Goal: Task Accomplishment & Management: Manage account settings

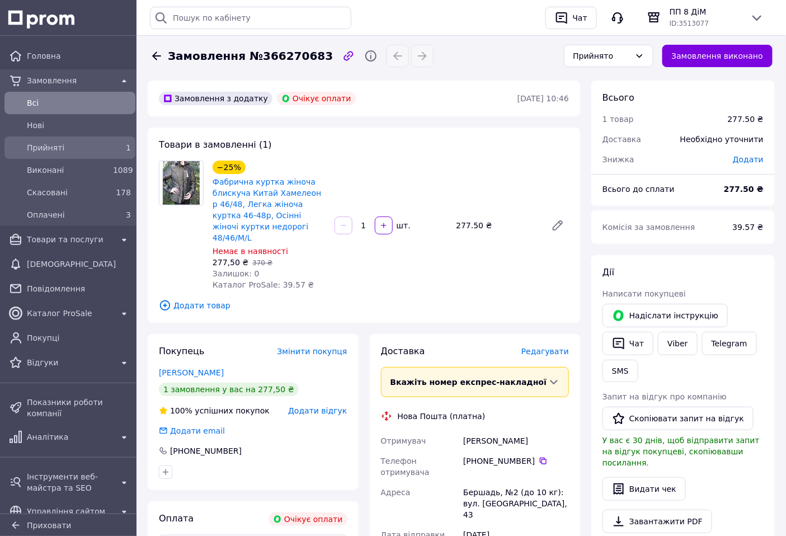
click at [96, 149] on span "Прийняті" at bounding box center [68, 147] width 82 height 11
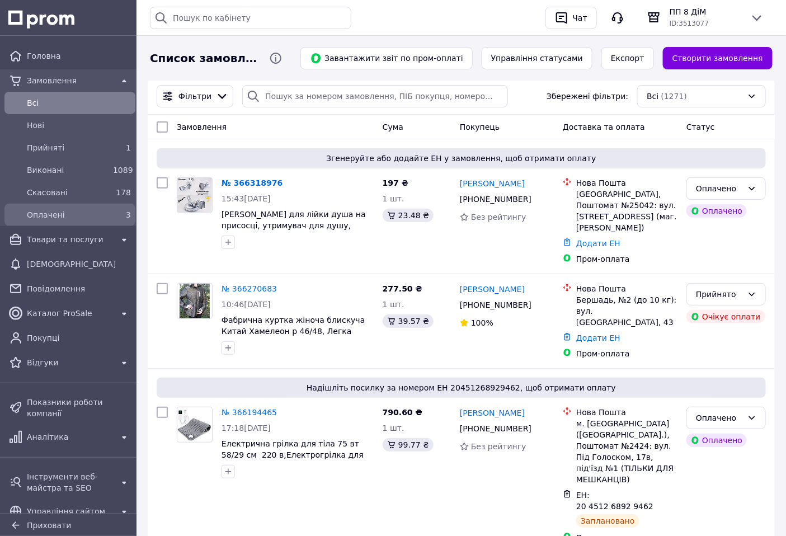
click at [103, 213] on span "Оплачені" at bounding box center [68, 214] width 82 height 11
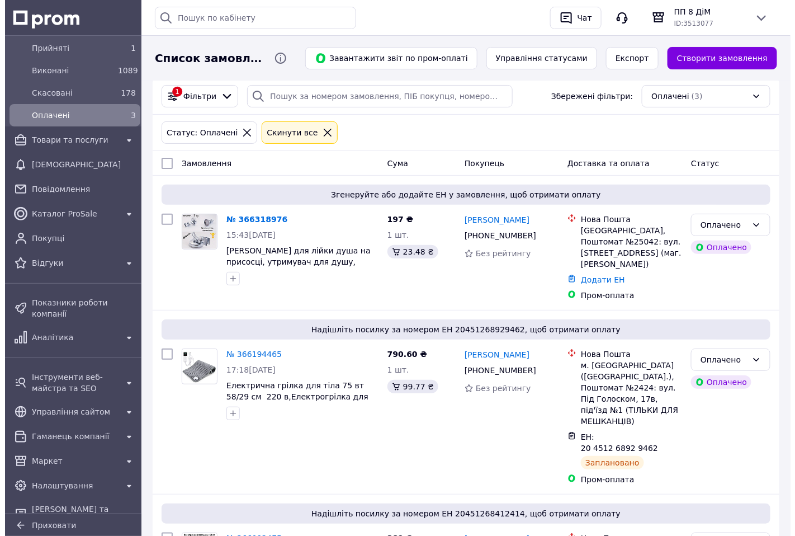
scroll to position [106, 0]
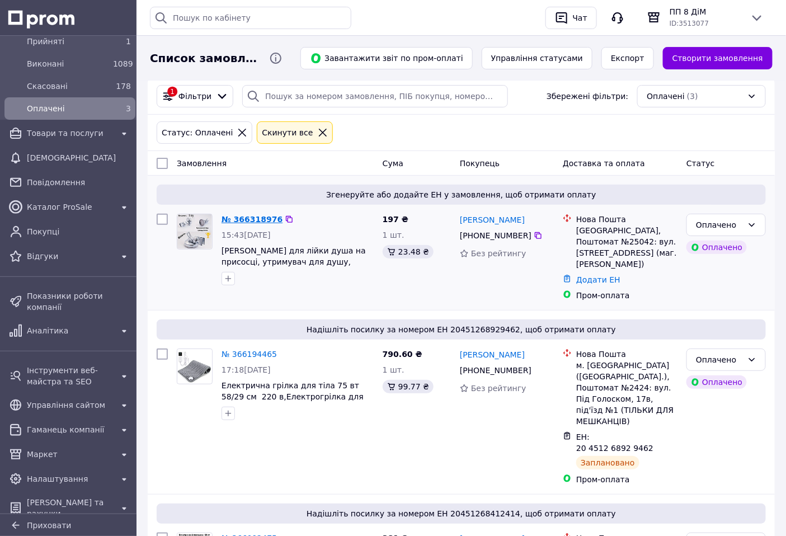
click at [239, 215] on link "№ 366318976" at bounding box center [252, 219] width 61 height 9
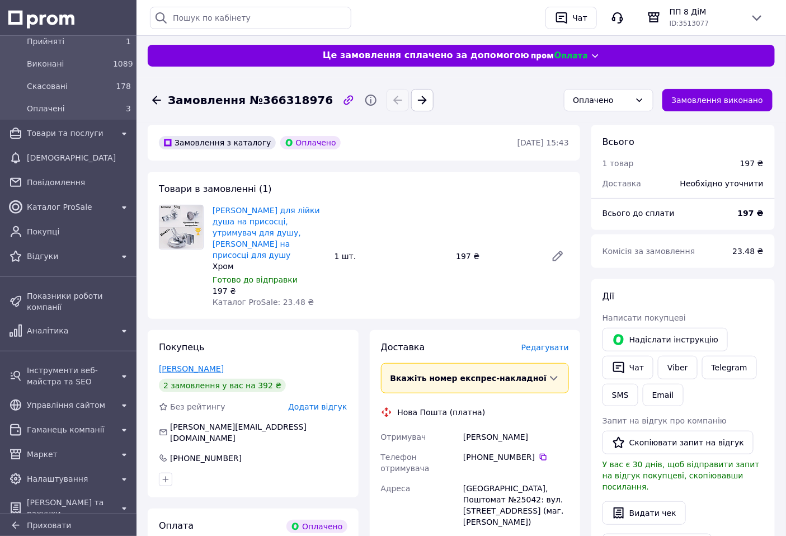
click at [190, 364] on link "Ярош Антон" at bounding box center [191, 368] width 65 height 9
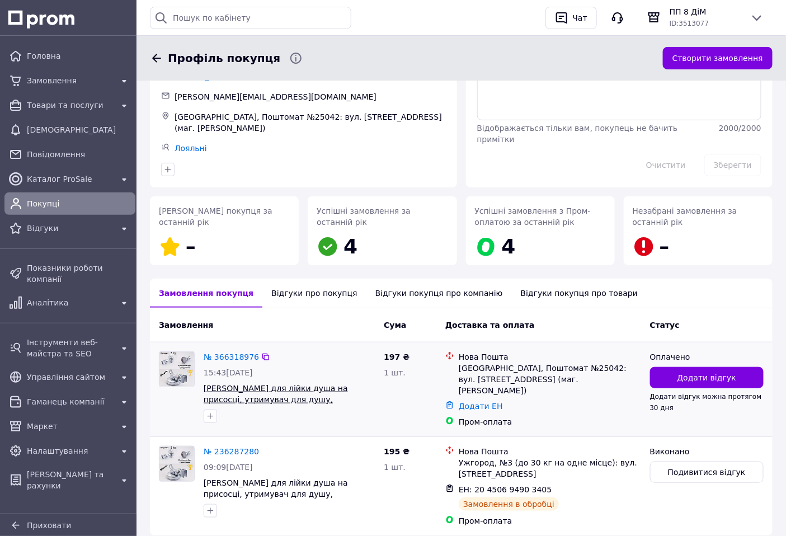
scroll to position [118, 0]
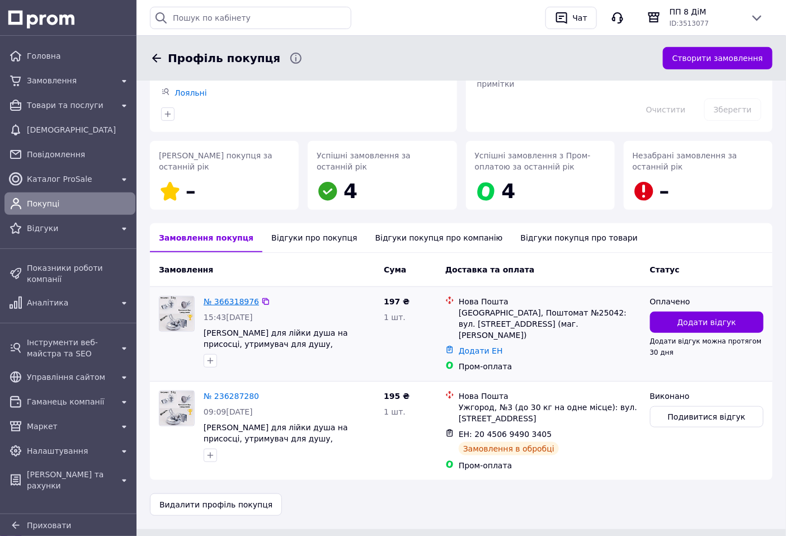
click at [239, 297] on link "№ 366318976" at bounding box center [231, 301] width 55 height 9
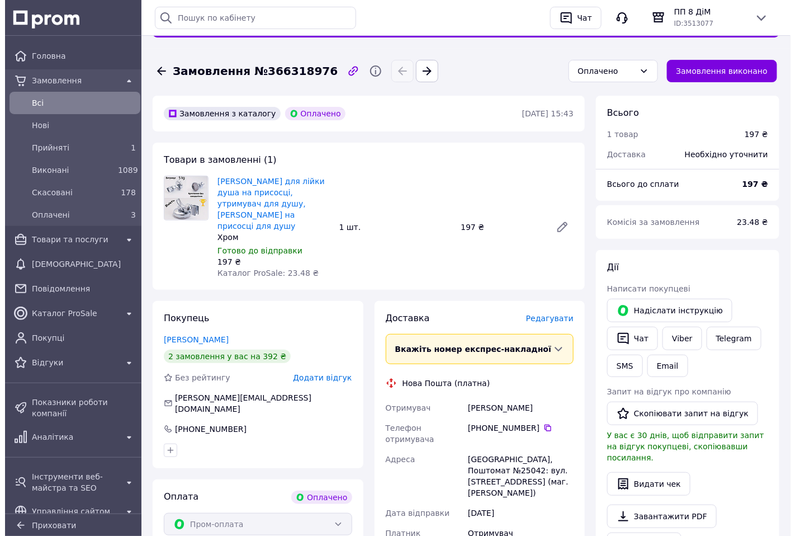
scroll to position [124, 0]
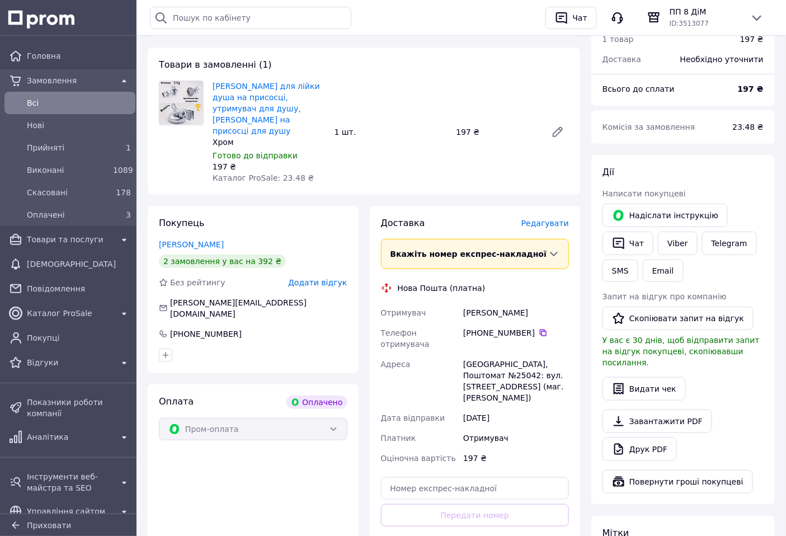
click at [549, 219] on span "Редагувати" at bounding box center [545, 223] width 48 height 9
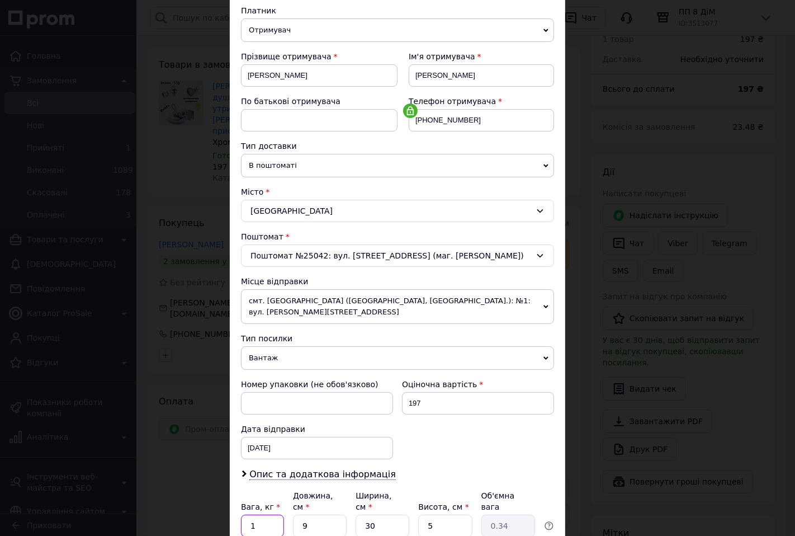
click at [269, 515] on input "1" at bounding box center [262, 526] width 43 height 22
type input "0.35"
click at [319, 515] on input "9" at bounding box center [320, 526] width 54 height 22
type input "2"
type input "0.1"
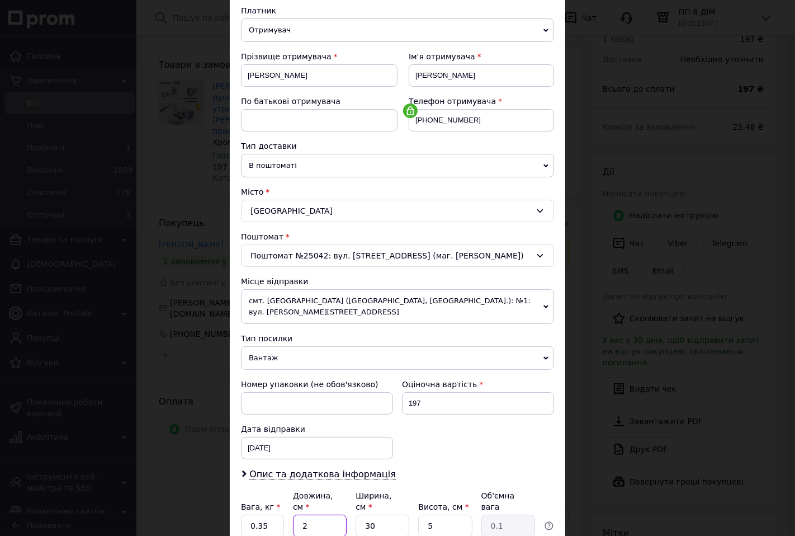
type input "20"
type input "0.75"
type input "20"
click at [380, 515] on input "30" at bounding box center [383, 526] width 54 height 22
type input "3"
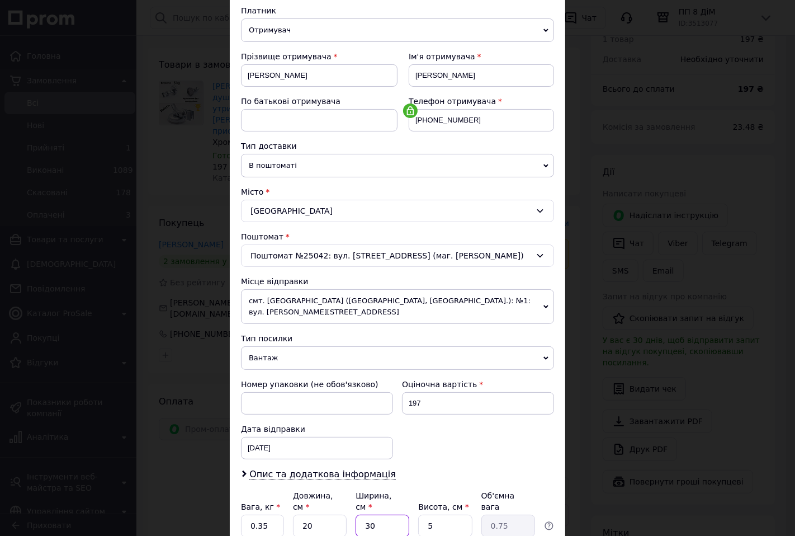
type input "0.1"
type input "1"
type input "0.1"
type input "17"
type input "0.43"
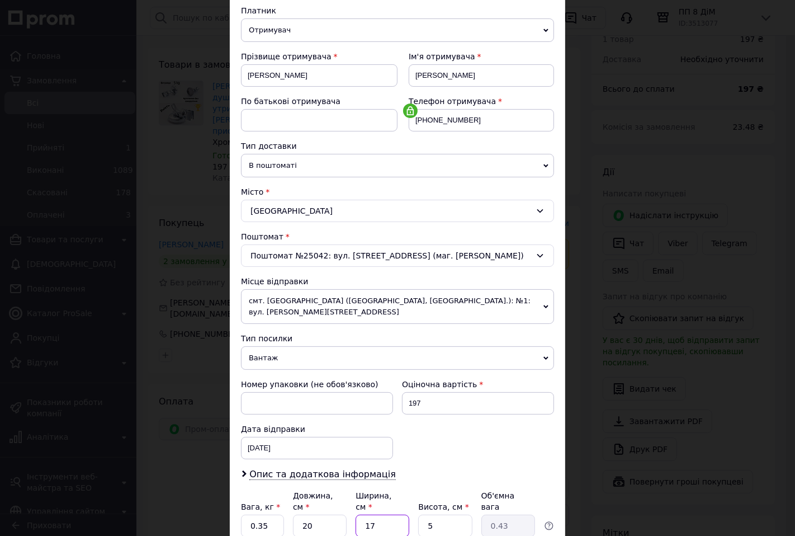
type input "17"
click at [445, 515] on input "5" at bounding box center [445, 526] width 54 height 22
type input "8"
type input "0.68"
type input "9"
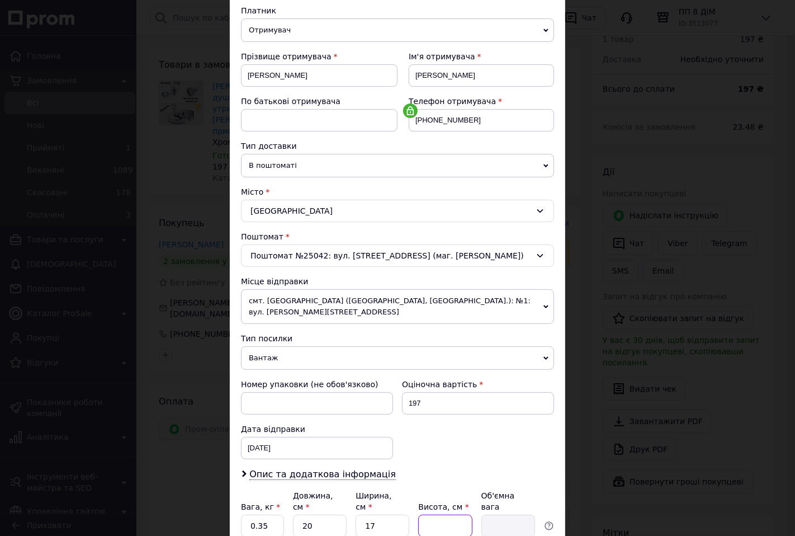
type input "0.77"
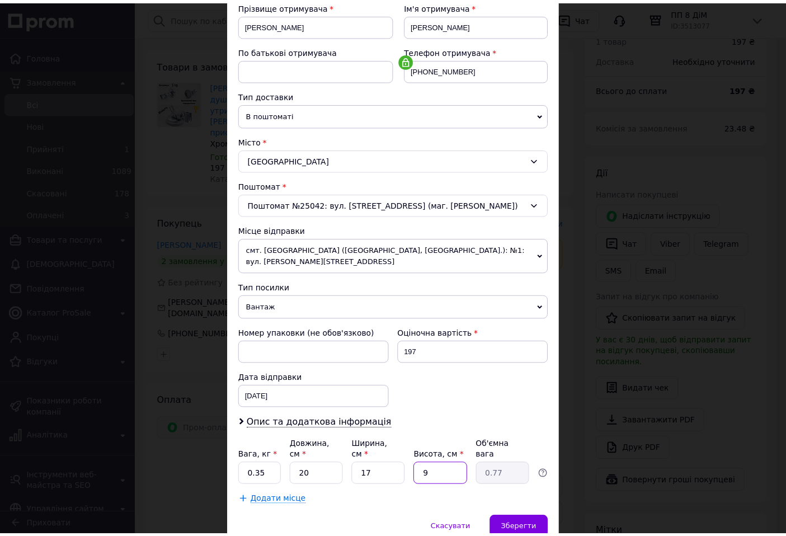
scroll to position [208, 0]
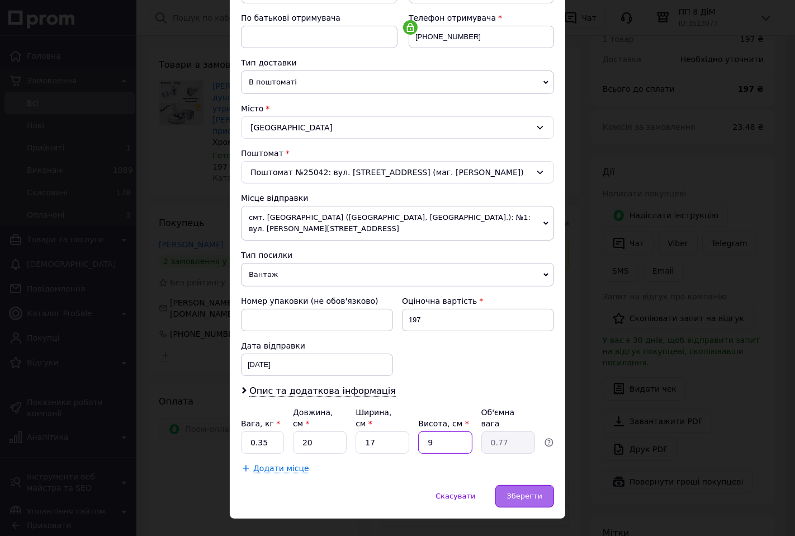
type input "9"
click at [524, 492] on span "Зберегти" at bounding box center [524, 496] width 35 height 8
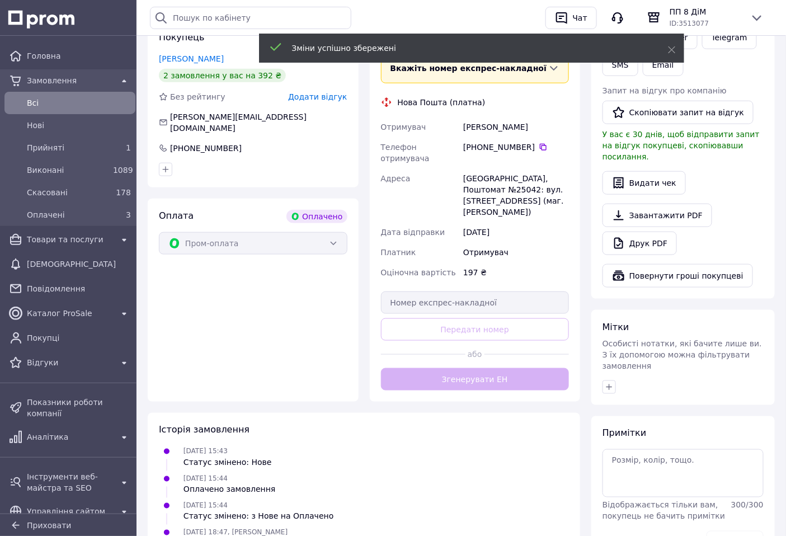
scroll to position [310, 0]
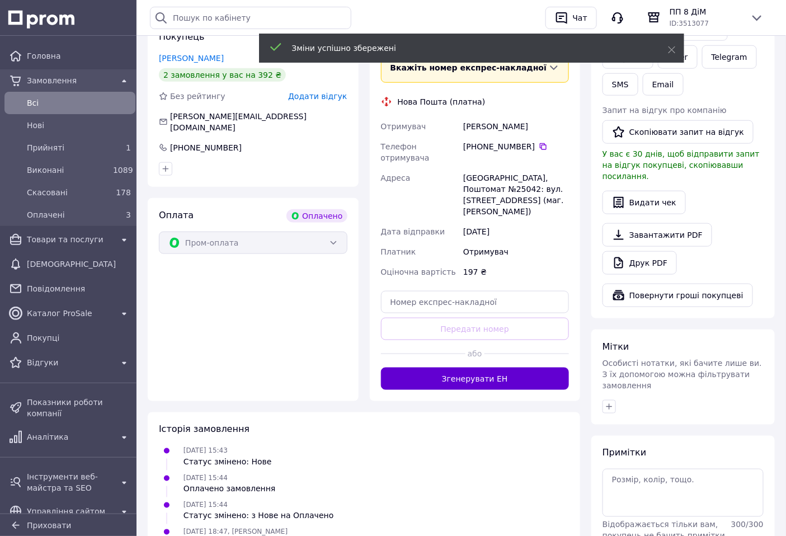
click at [509, 368] on button "Згенерувати ЕН" at bounding box center [475, 379] width 189 height 22
